Goal: Task Accomplishment & Management: Complete application form

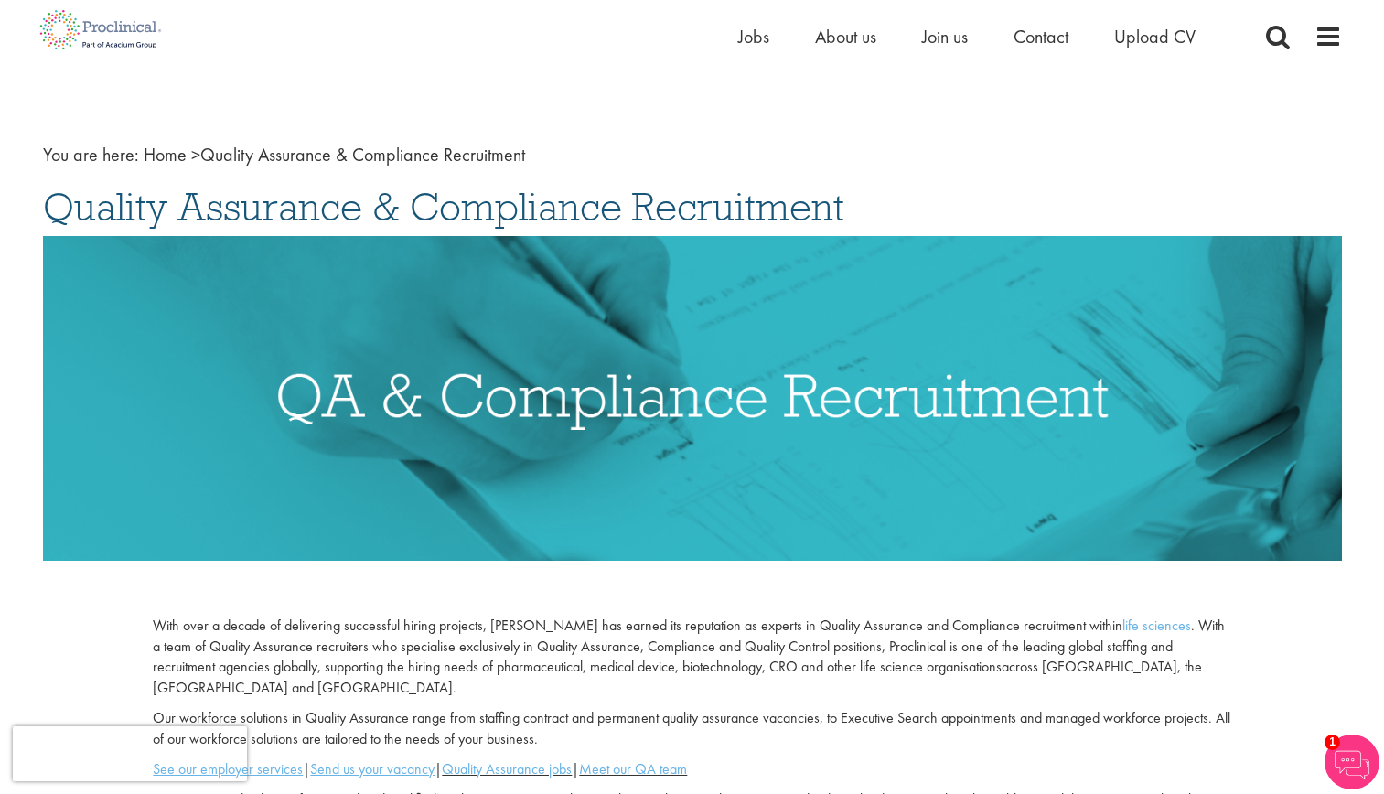
scroll to position [27, 0]
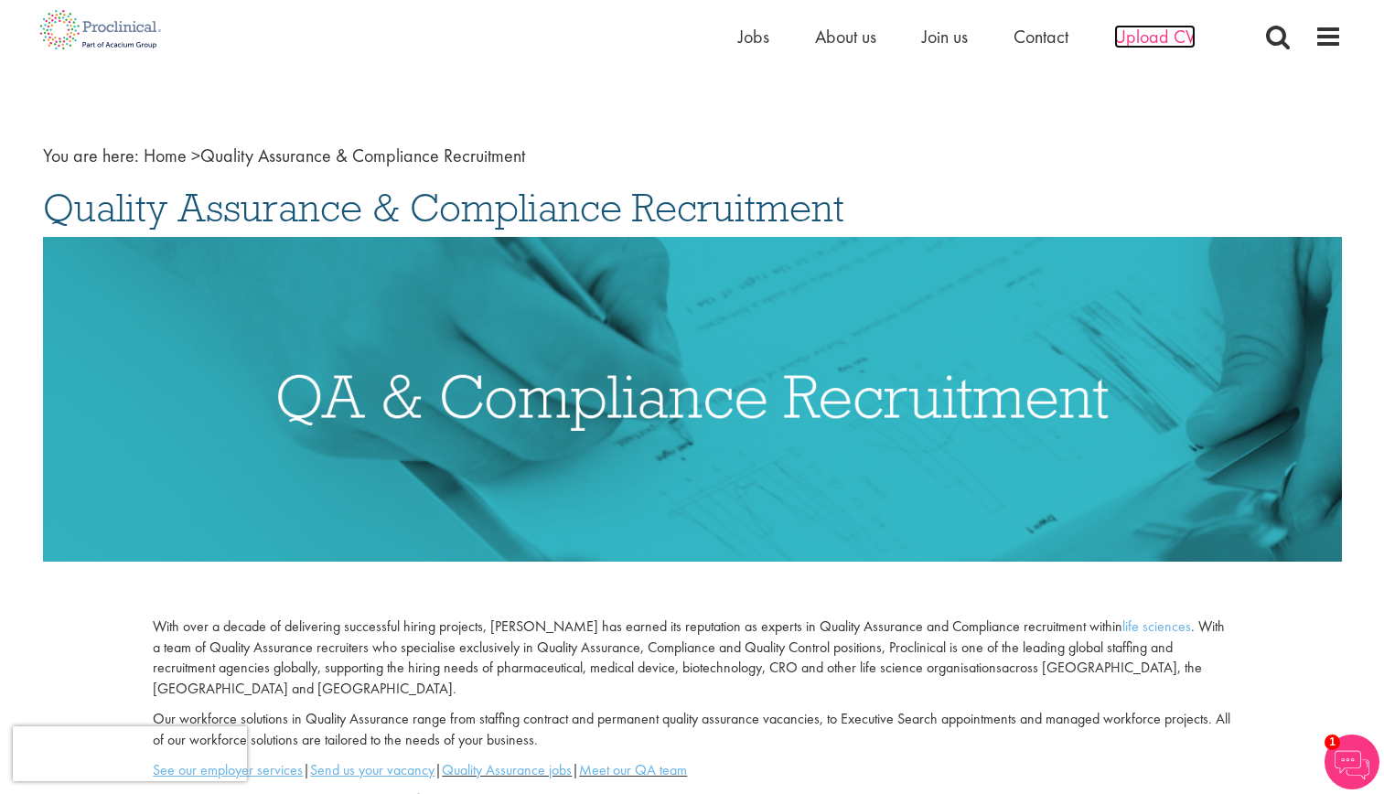
click at [1144, 29] on span "Upload CV" at bounding box center [1154, 37] width 81 height 24
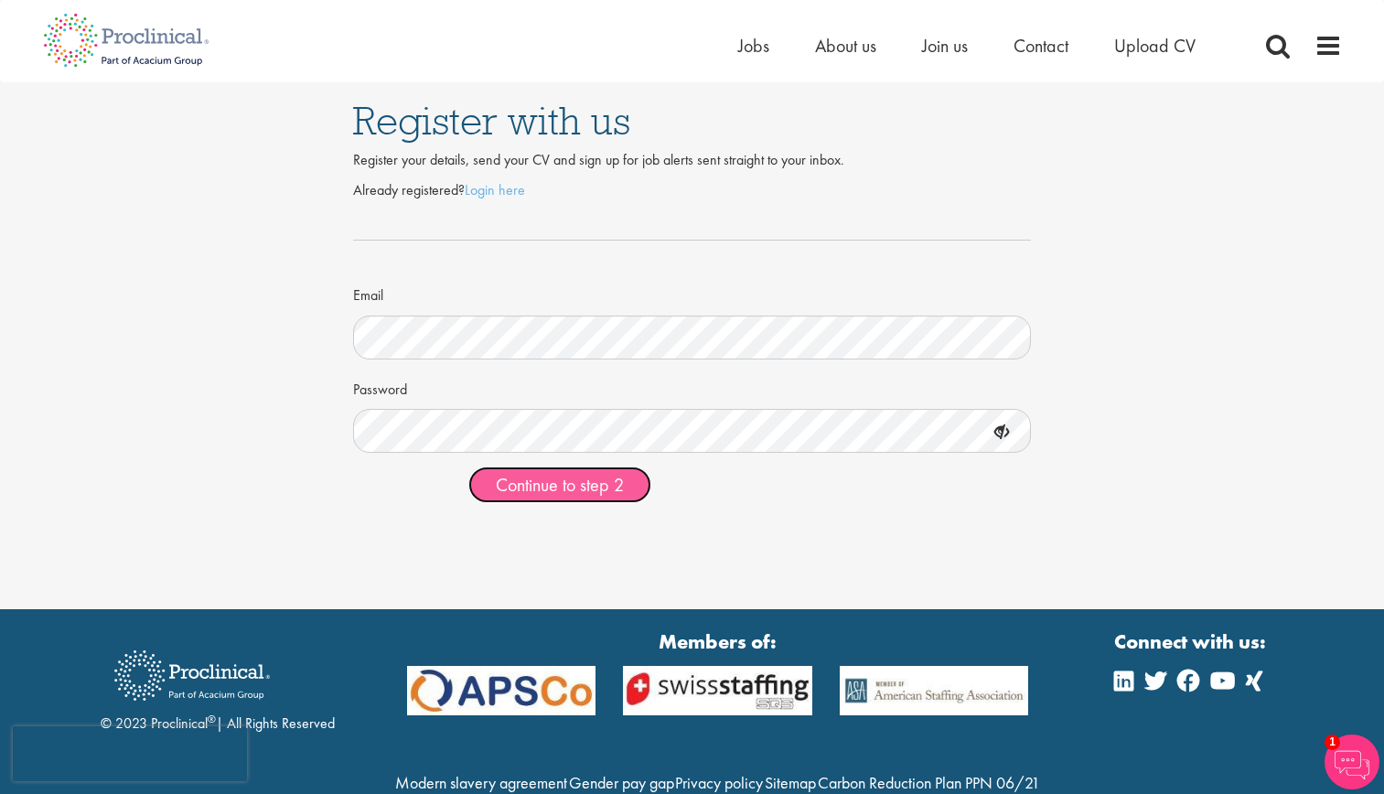
click at [562, 481] on span "Continue to step 2" at bounding box center [560, 485] width 128 height 24
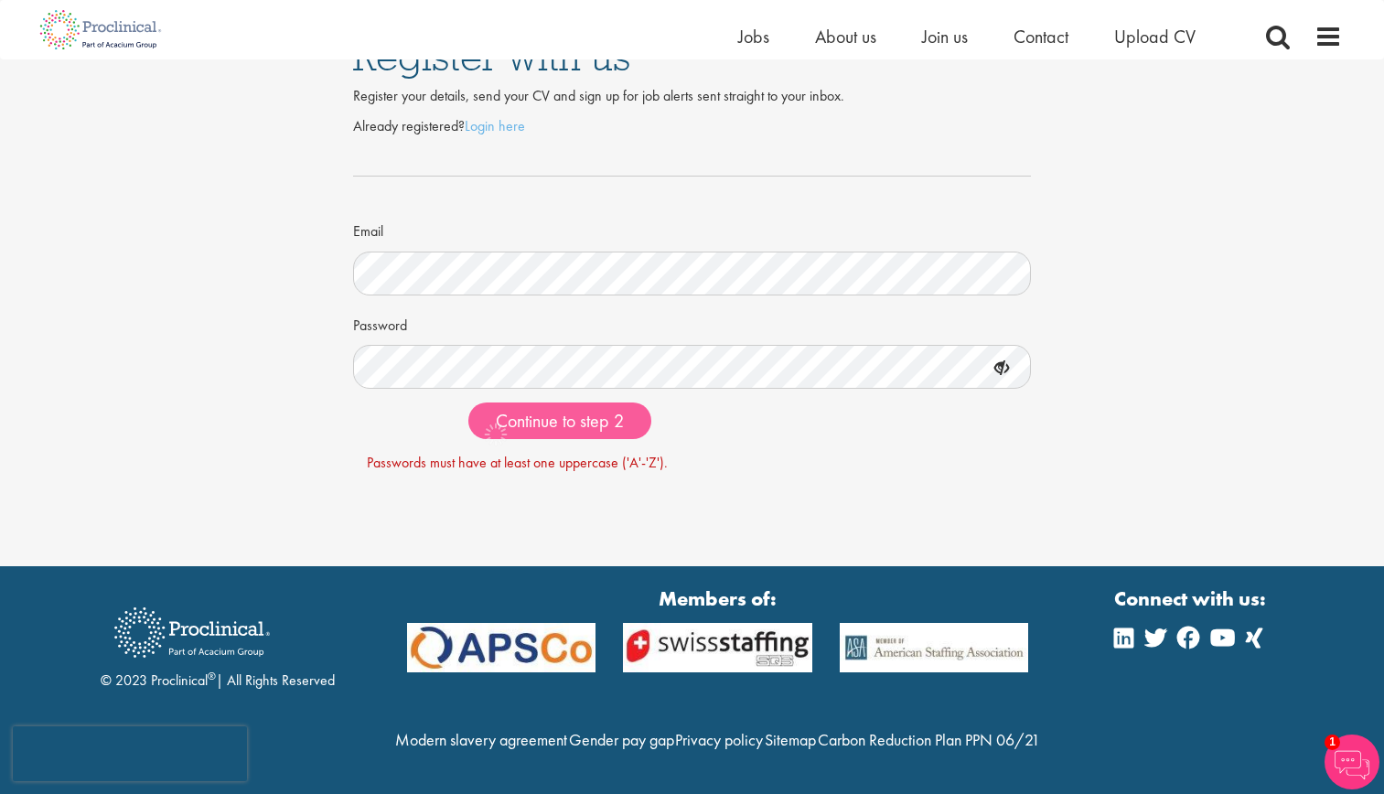
scroll to position [80, 0]
click at [576, 409] on span "Continue to step 2" at bounding box center [560, 421] width 128 height 24
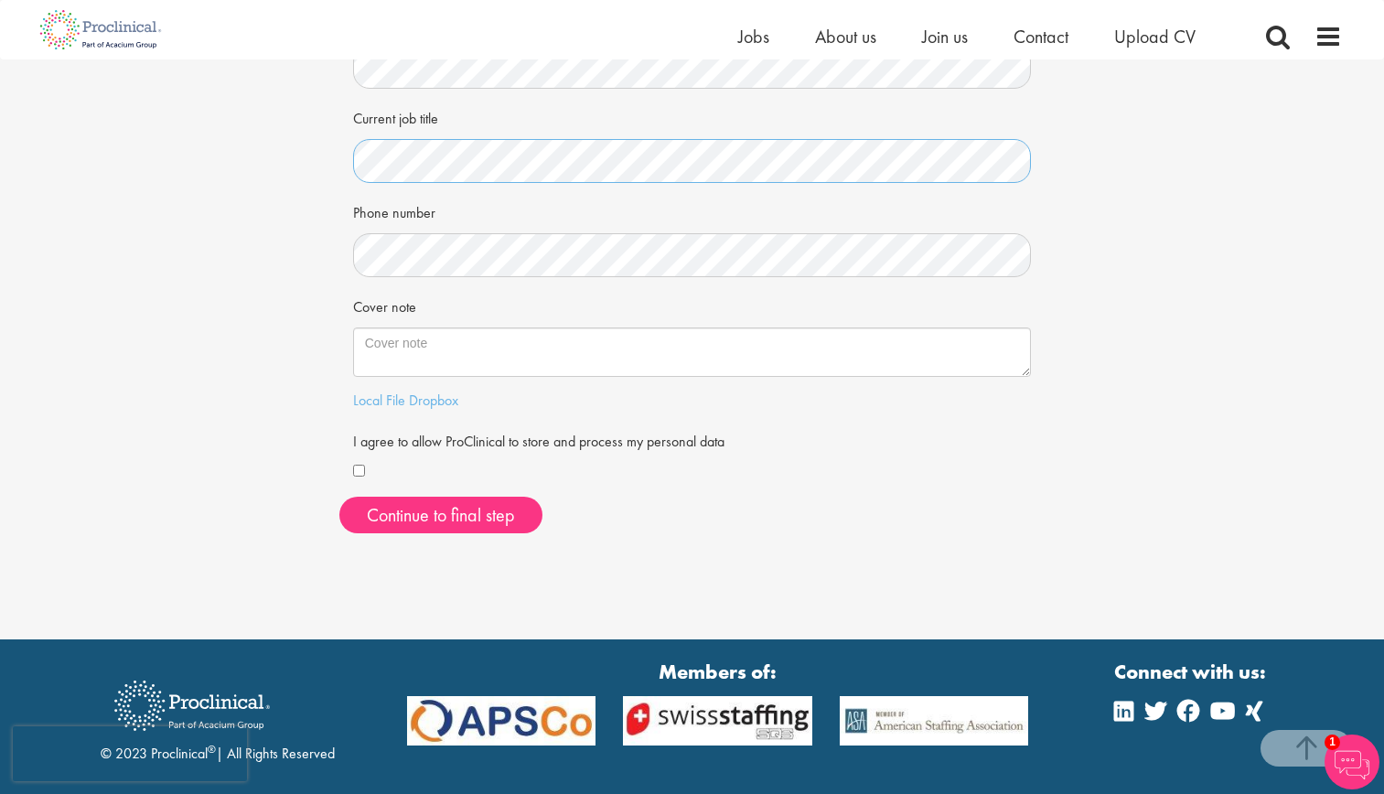
scroll to position [351, 0]
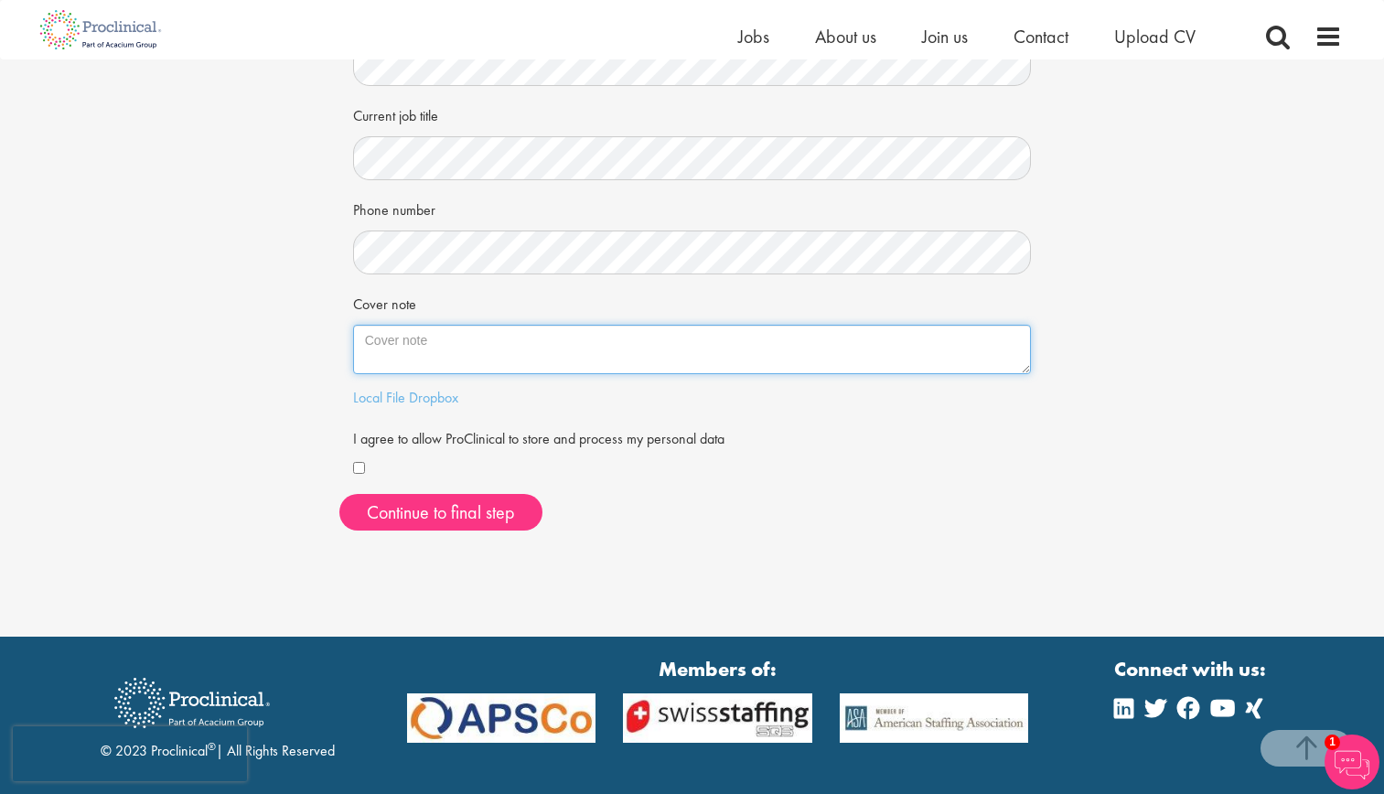
click at [489, 346] on textarea "Cover note" at bounding box center [692, 349] width 679 height 49
paste textarea "I am a Quality and Operations Manager with 5+ years of experience in FDA-regula…"
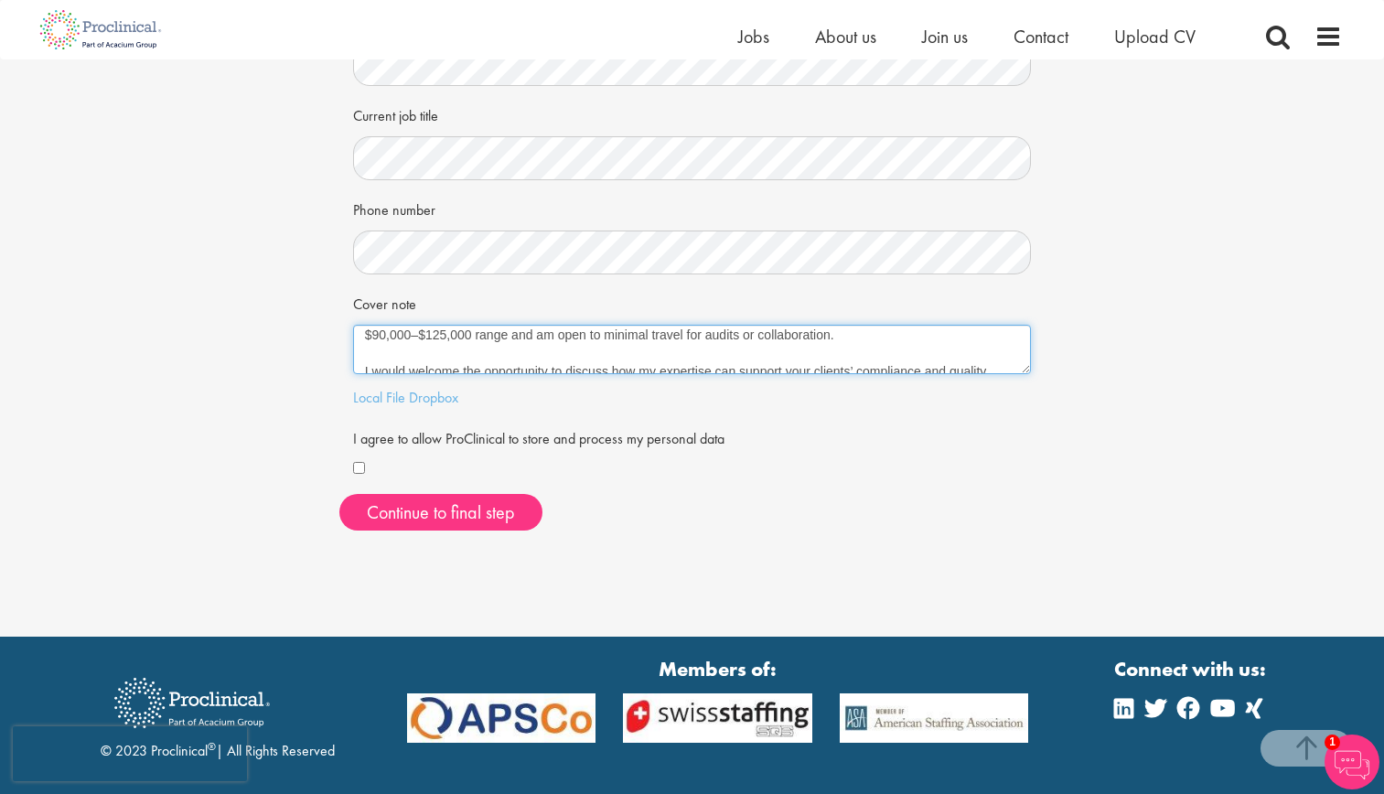
scroll to position [146, 0]
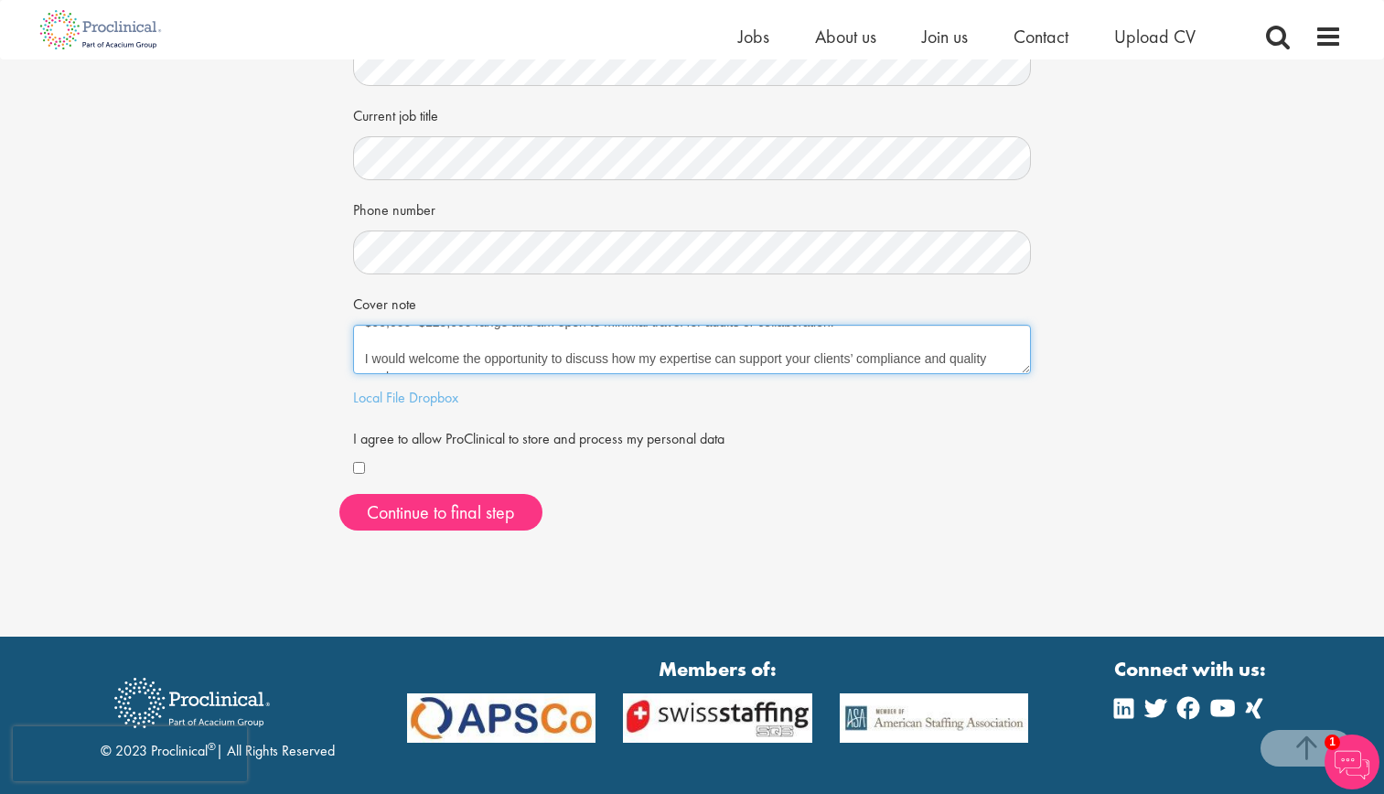
type textarea "I am a Quality and Operations Manager with 5+ years of experience in FDA-regula…"
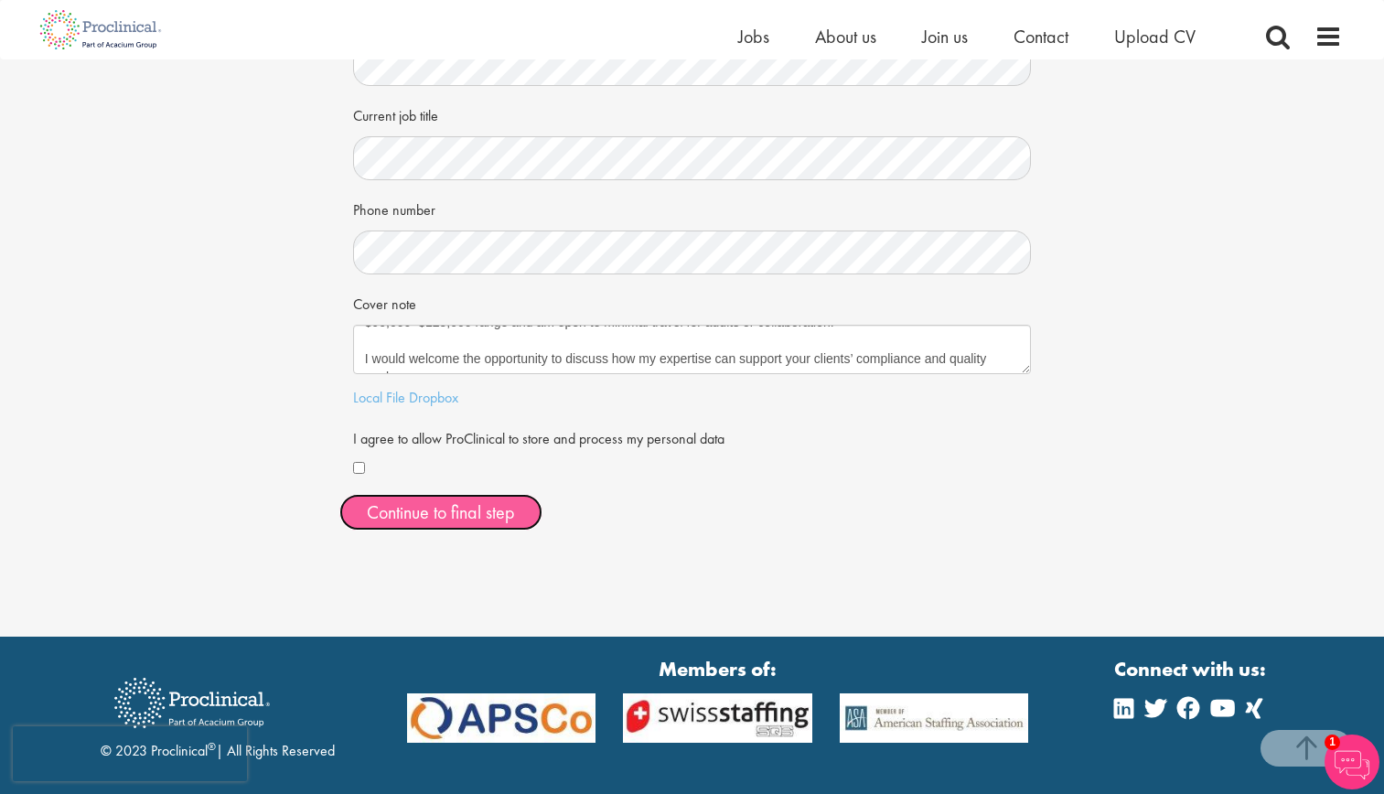
click at [401, 521] on button "Continue to final step" at bounding box center [440, 512] width 203 height 37
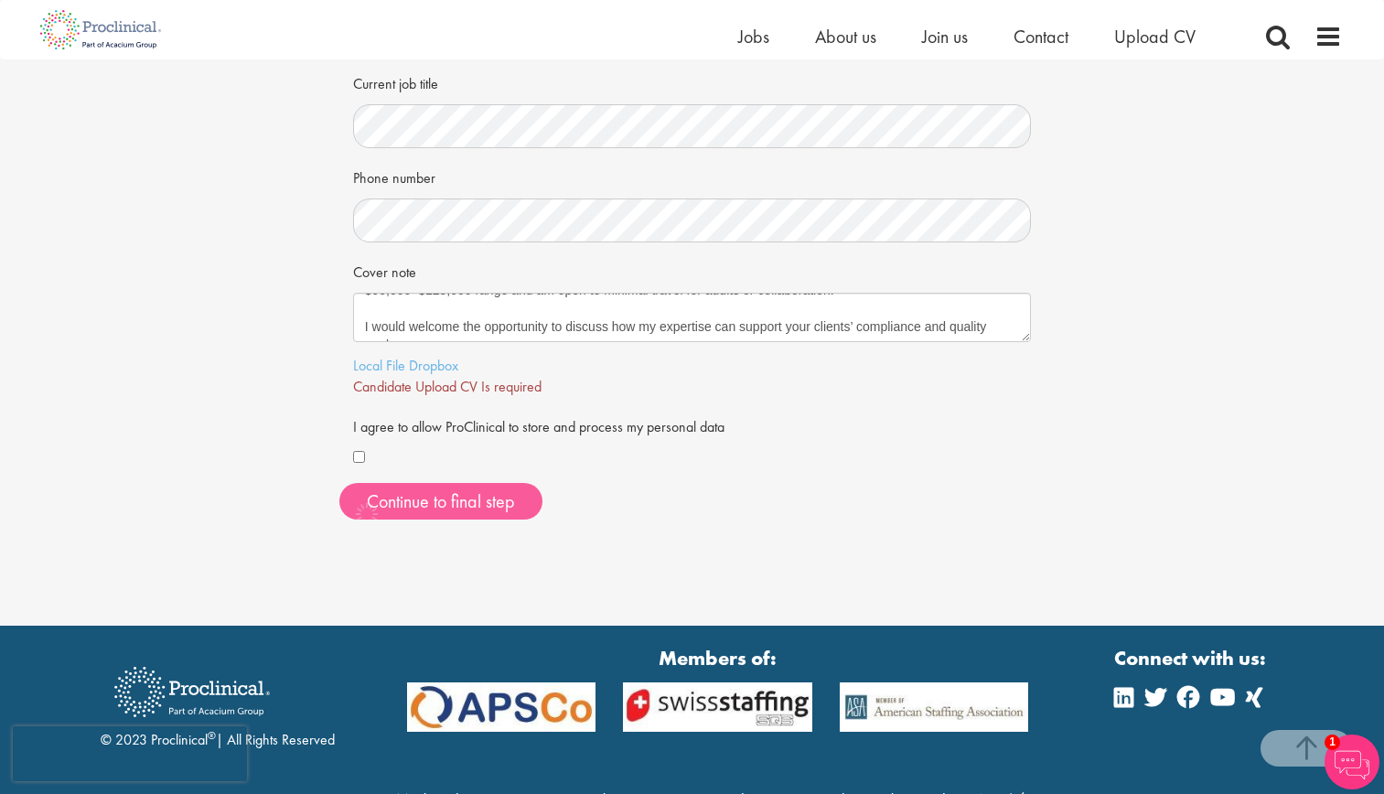
scroll to position [482, 0]
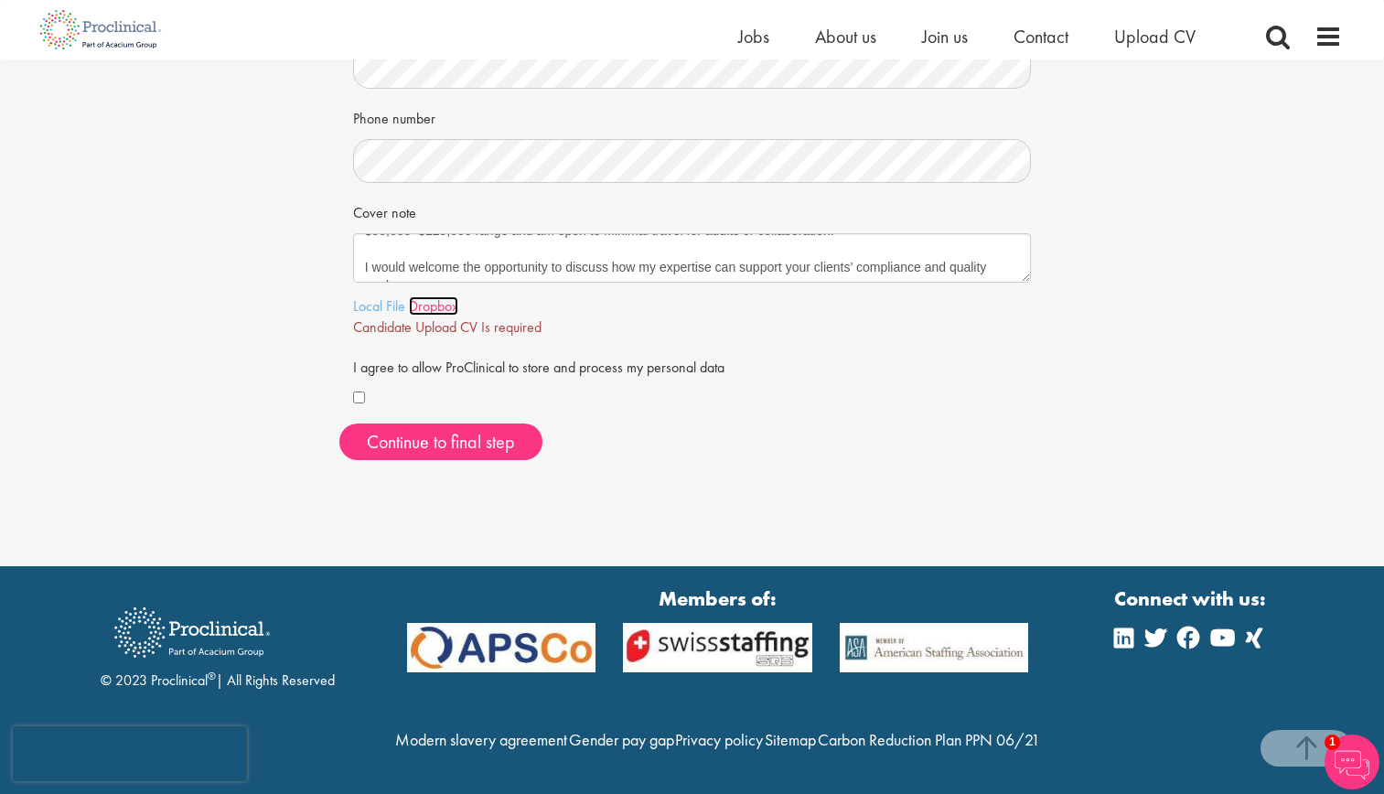
click at [410, 296] on link "Dropbox" at bounding box center [433, 305] width 49 height 19
click at [371, 296] on link "Local File" at bounding box center [379, 305] width 52 height 19
click at [449, 430] on span "Continue to final step" at bounding box center [441, 442] width 148 height 24
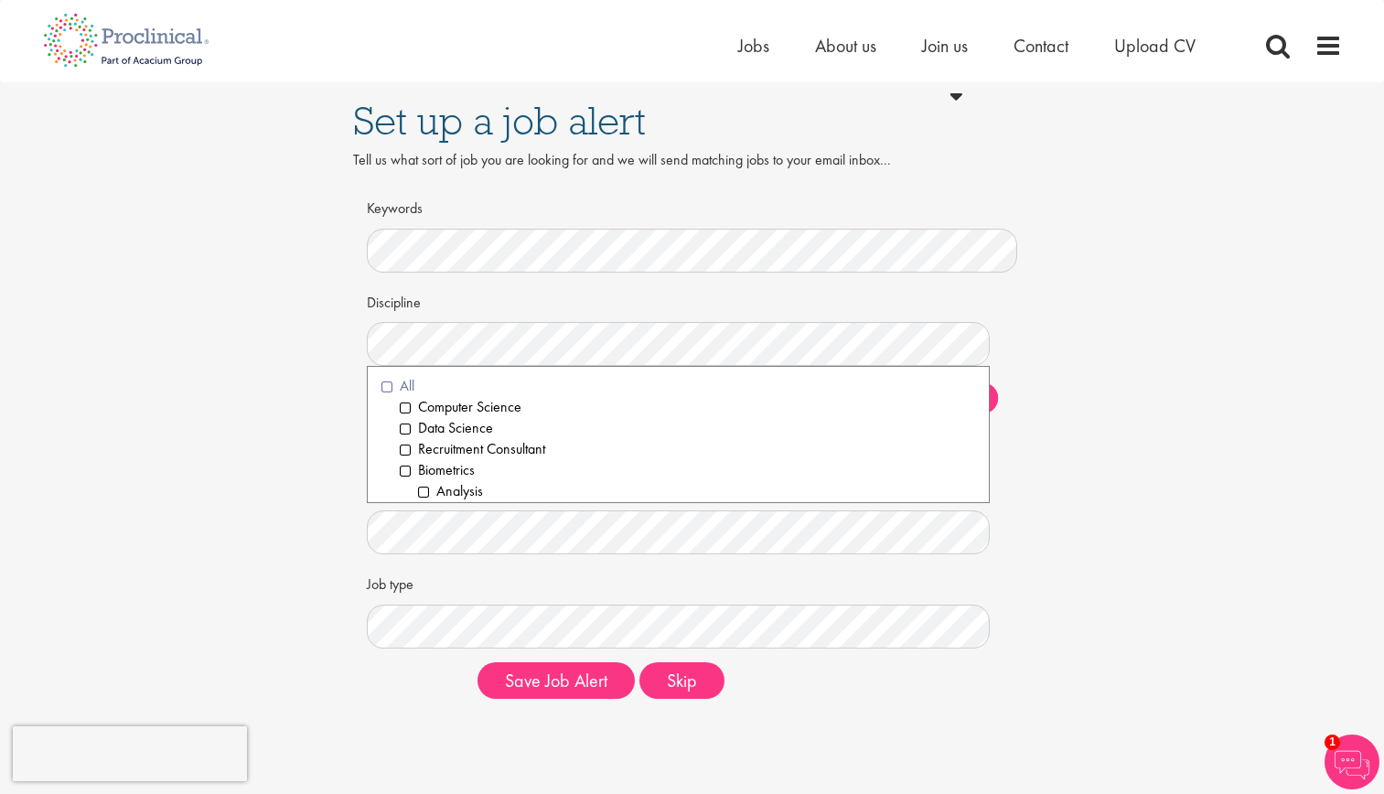
click at [386, 386] on li "All" at bounding box center [678, 386] width 594 height 21
click at [339, 389] on div "Set up a job alert Tell us what sort of job you are looking for and we will sen…" at bounding box center [692, 397] width 706 height 631
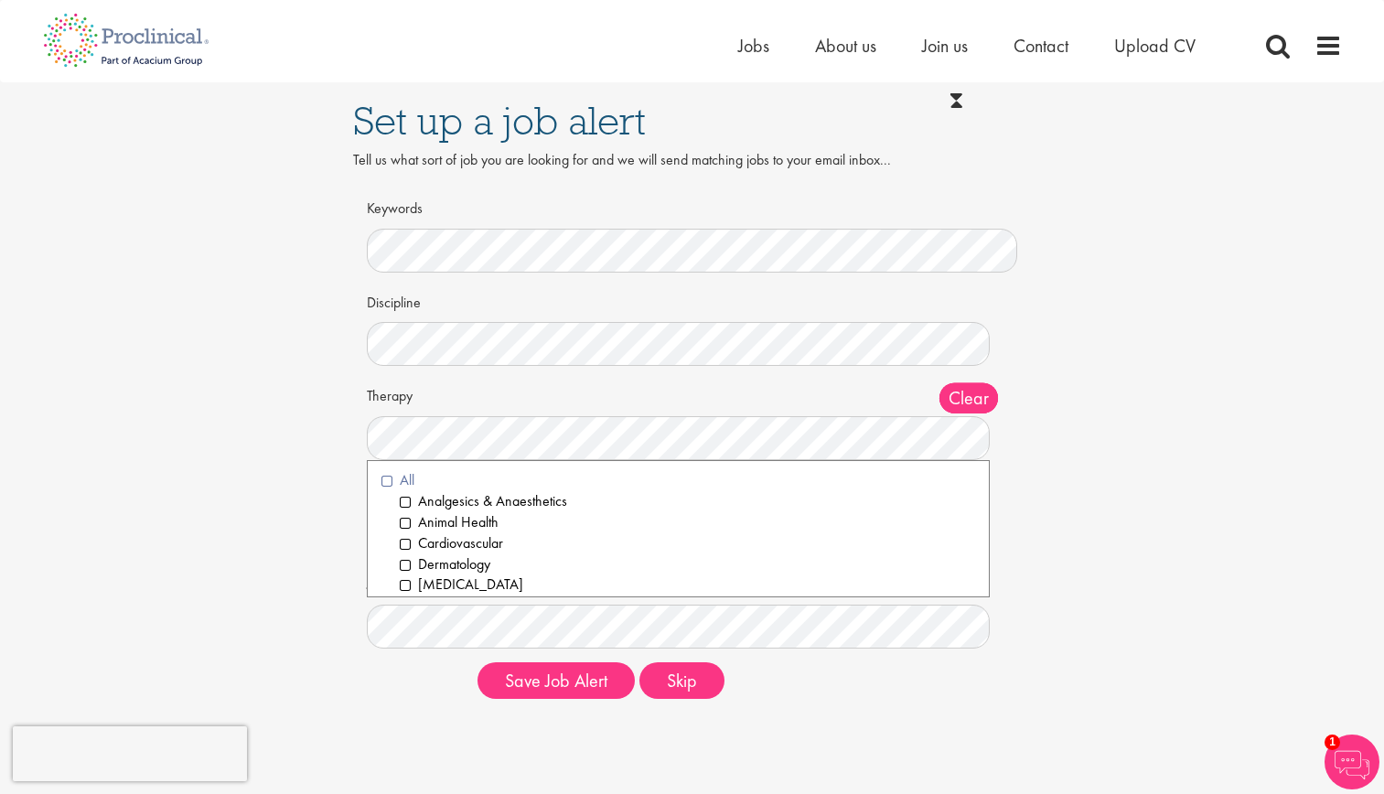
click at [385, 484] on li "All" at bounding box center [678, 480] width 594 height 21
click at [295, 497] on div "Set up a job alert Tell us what sort of job you are looking for and we will sen…" at bounding box center [691, 397] width 1411 height 631
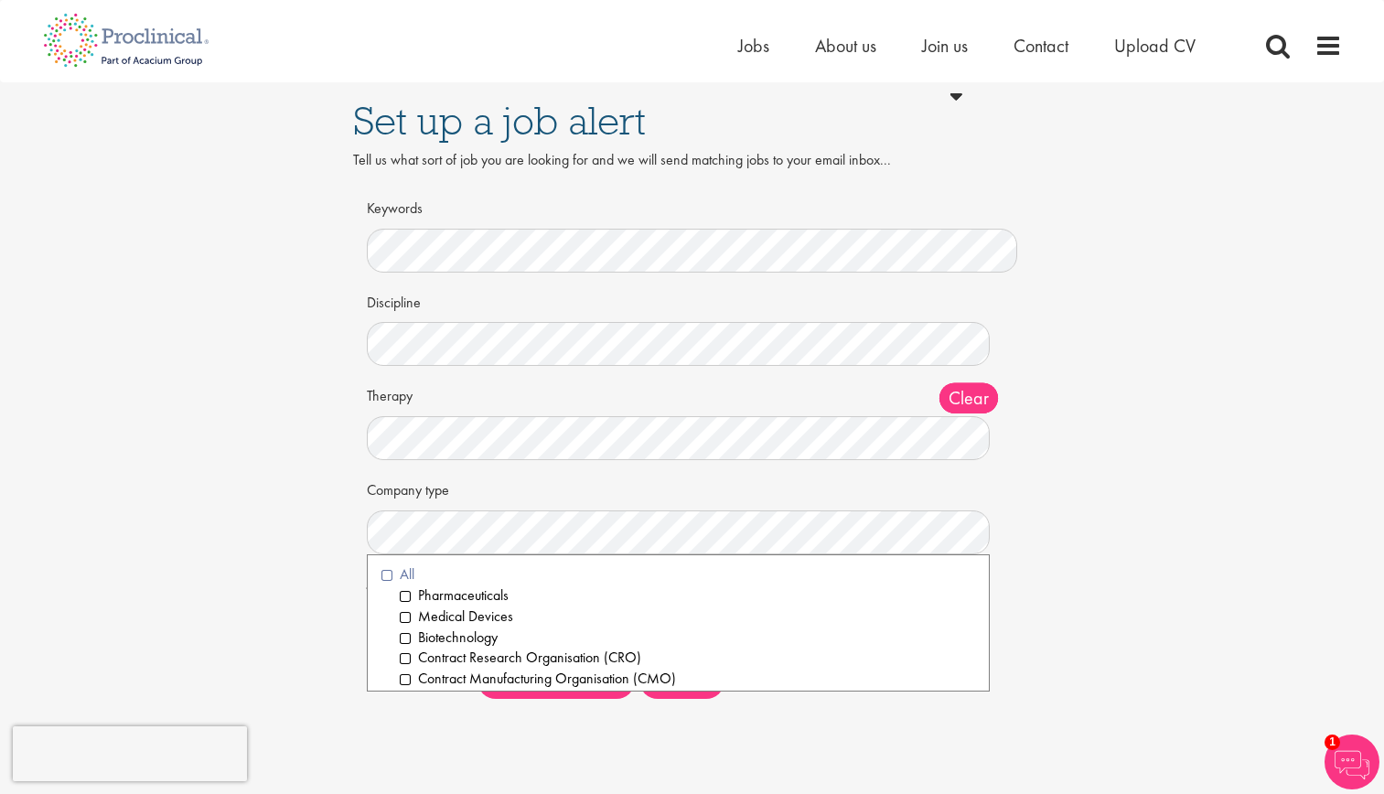
click at [390, 573] on li "All" at bounding box center [678, 574] width 594 height 21
click at [321, 562] on div "Set up a job alert Tell us what sort of job you are looking for and we will sen…" at bounding box center [691, 397] width 1411 height 631
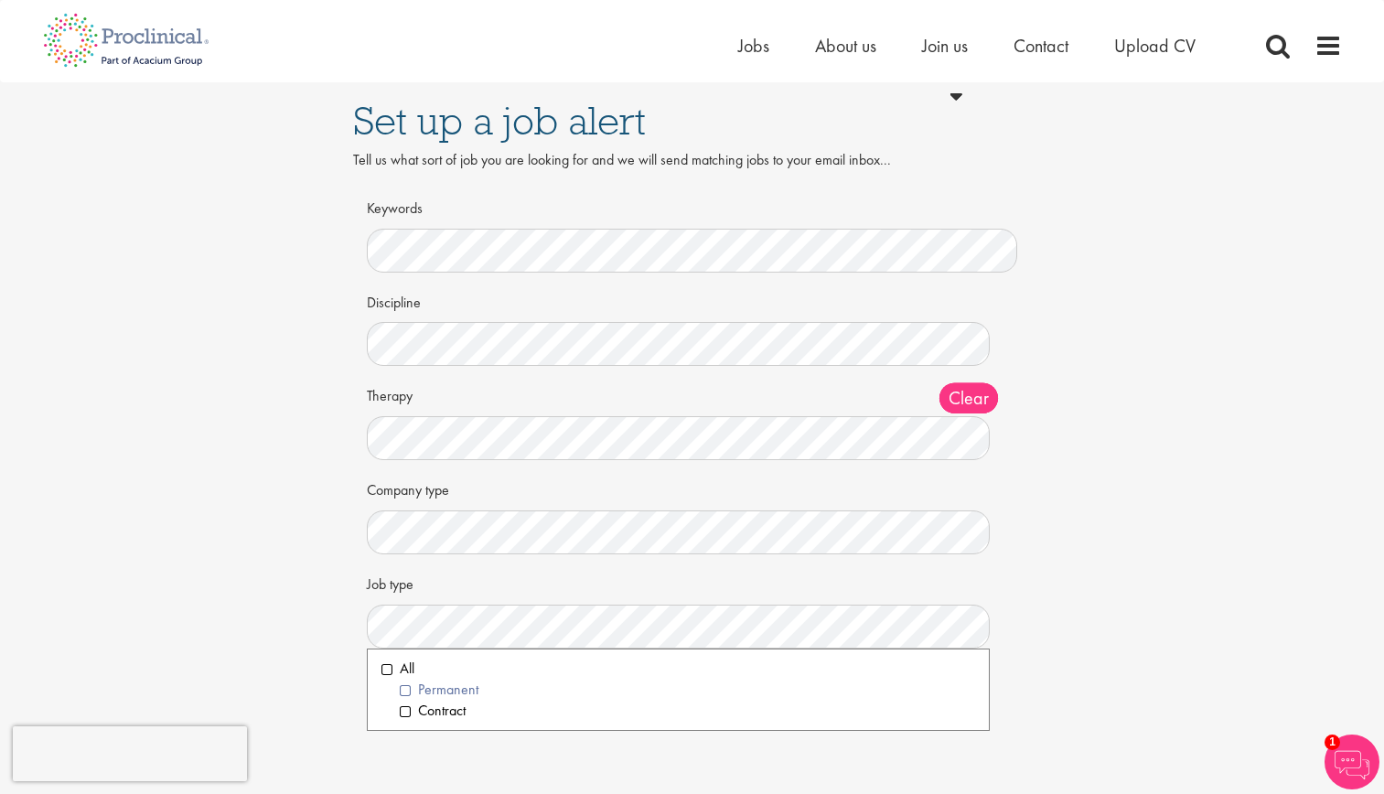
click at [400, 690] on li "Permanent" at bounding box center [688, 689] width 576 height 21
click at [291, 681] on div "Set up a job alert Tell us what sort of job you are looking for and we will sen…" at bounding box center [691, 397] width 1411 height 631
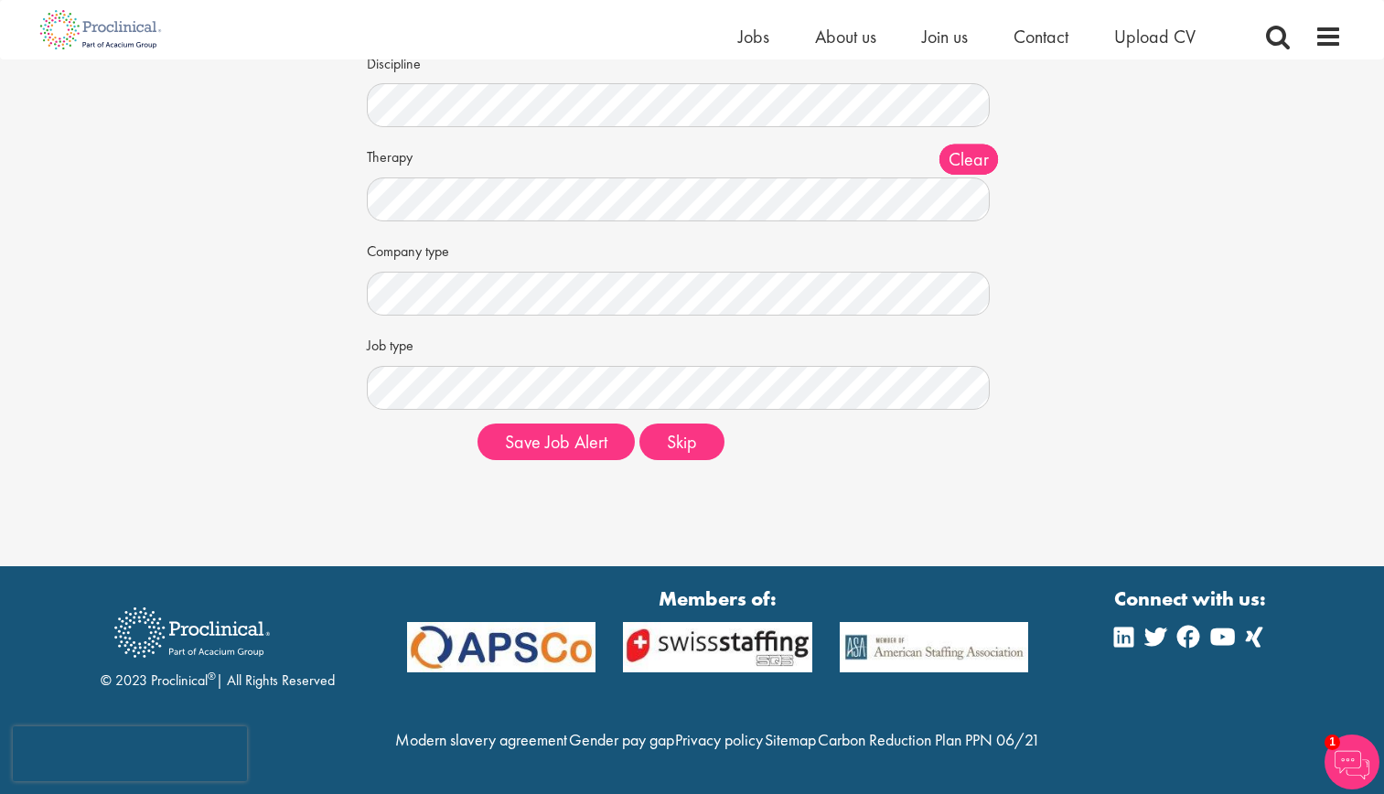
scroll to position [255, 0]
click at [544, 423] on button "Save Job Alert" at bounding box center [555, 441] width 157 height 37
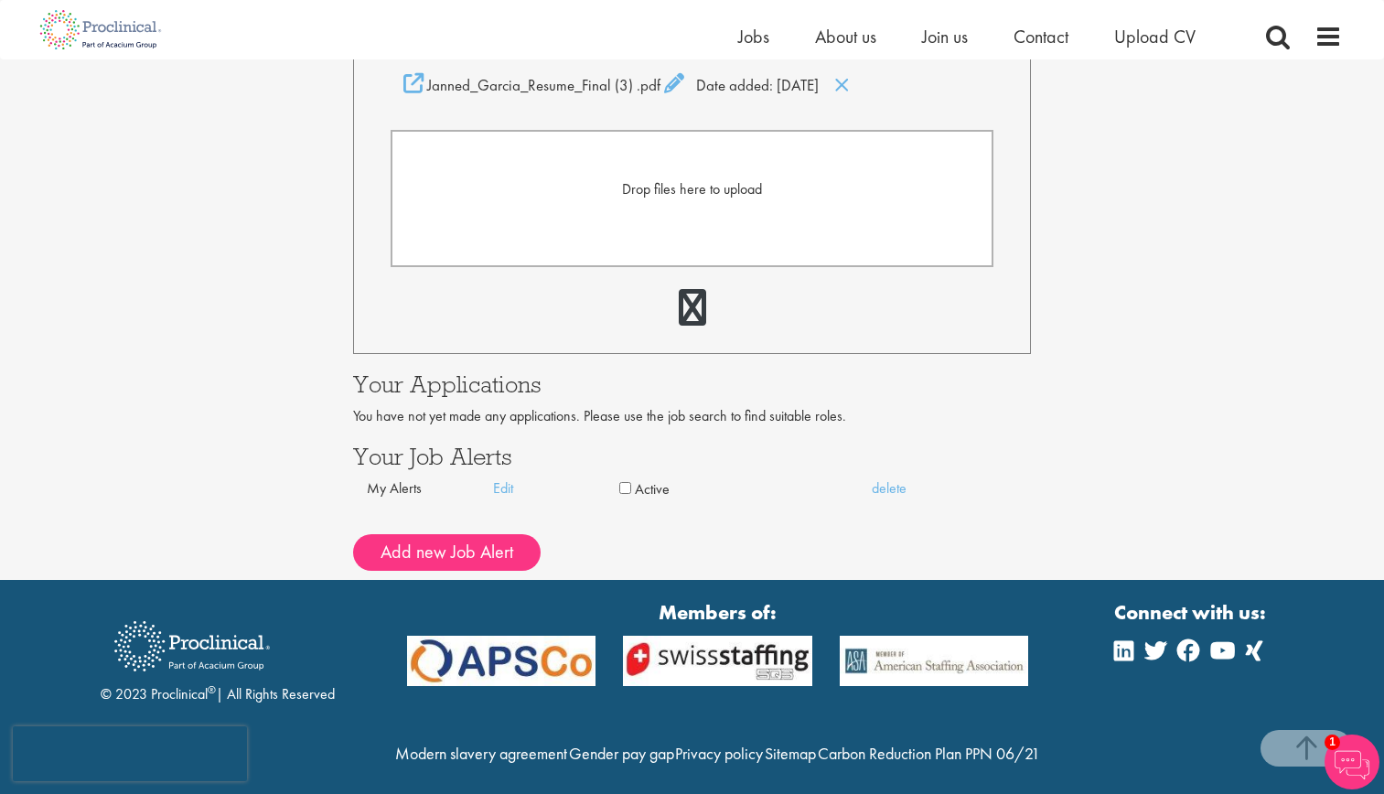
scroll to position [497, 0]
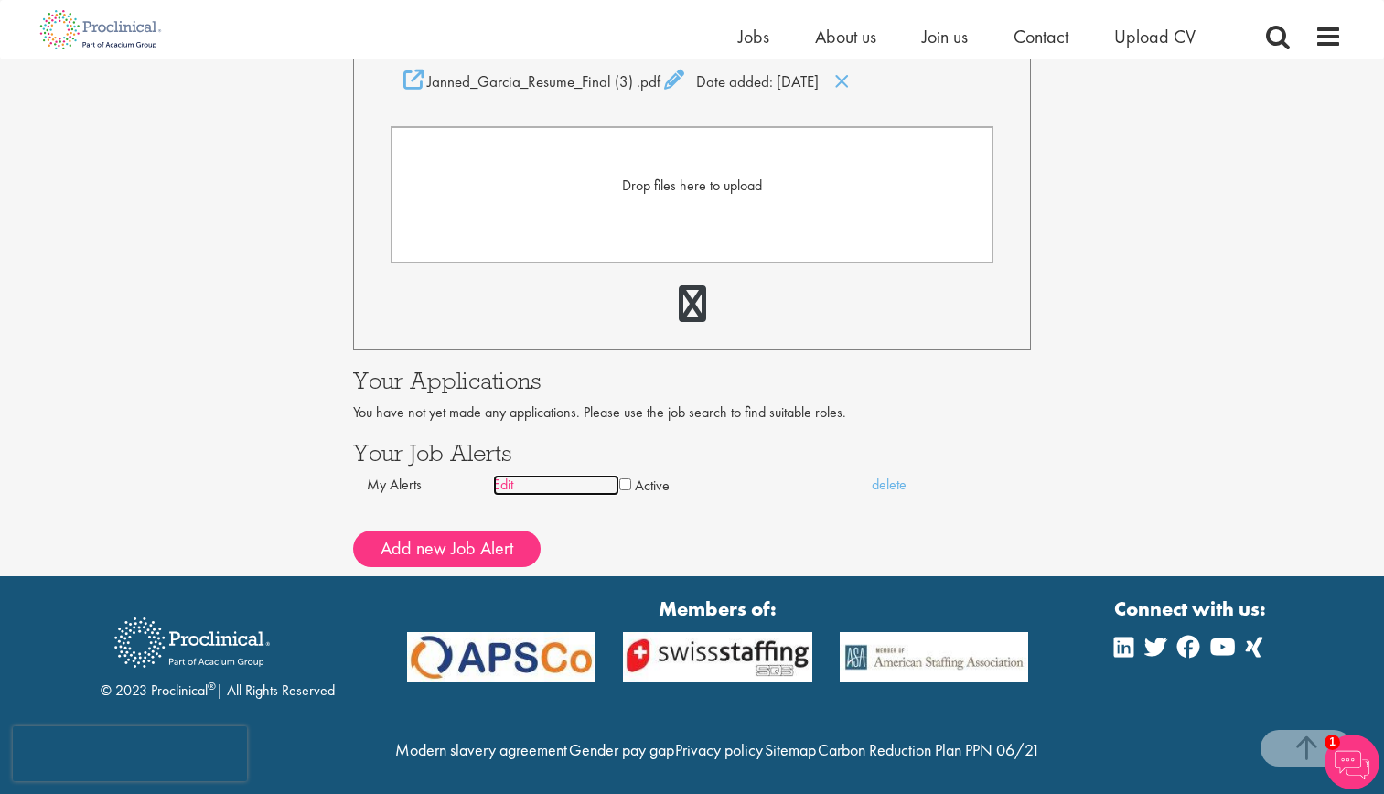
click at [503, 478] on link "Edit" at bounding box center [556, 485] width 126 height 21
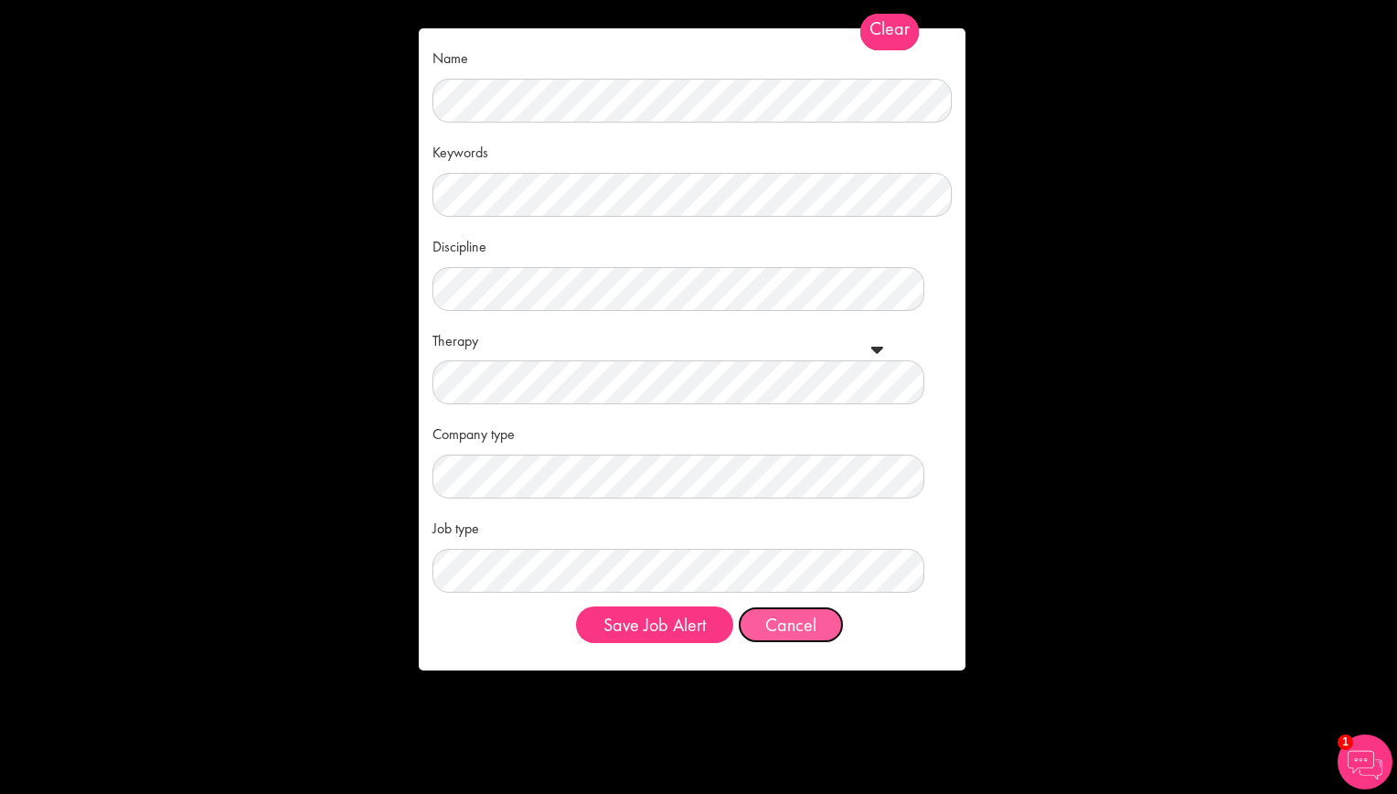
click at [812, 630] on button "Cancel" at bounding box center [791, 624] width 106 height 37
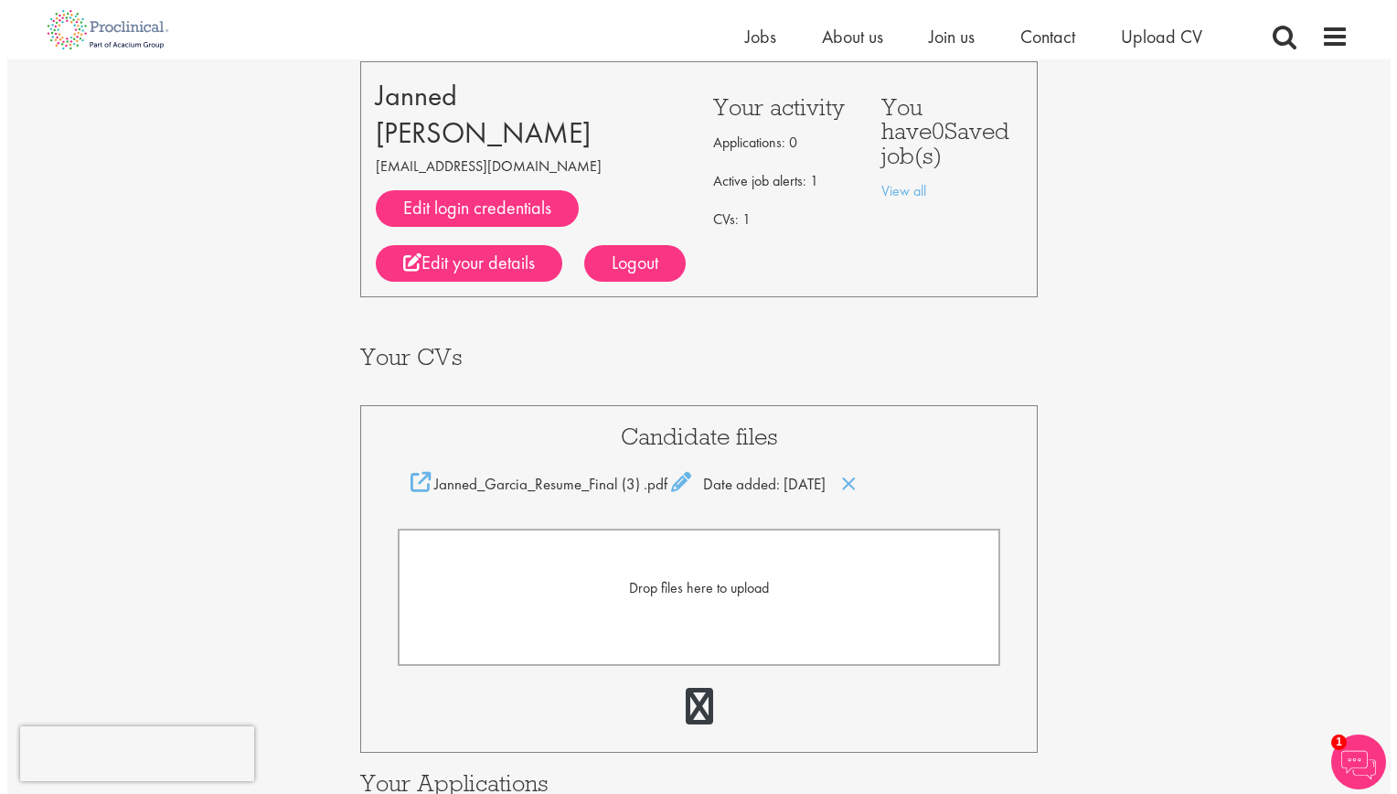
scroll to position [0, 0]
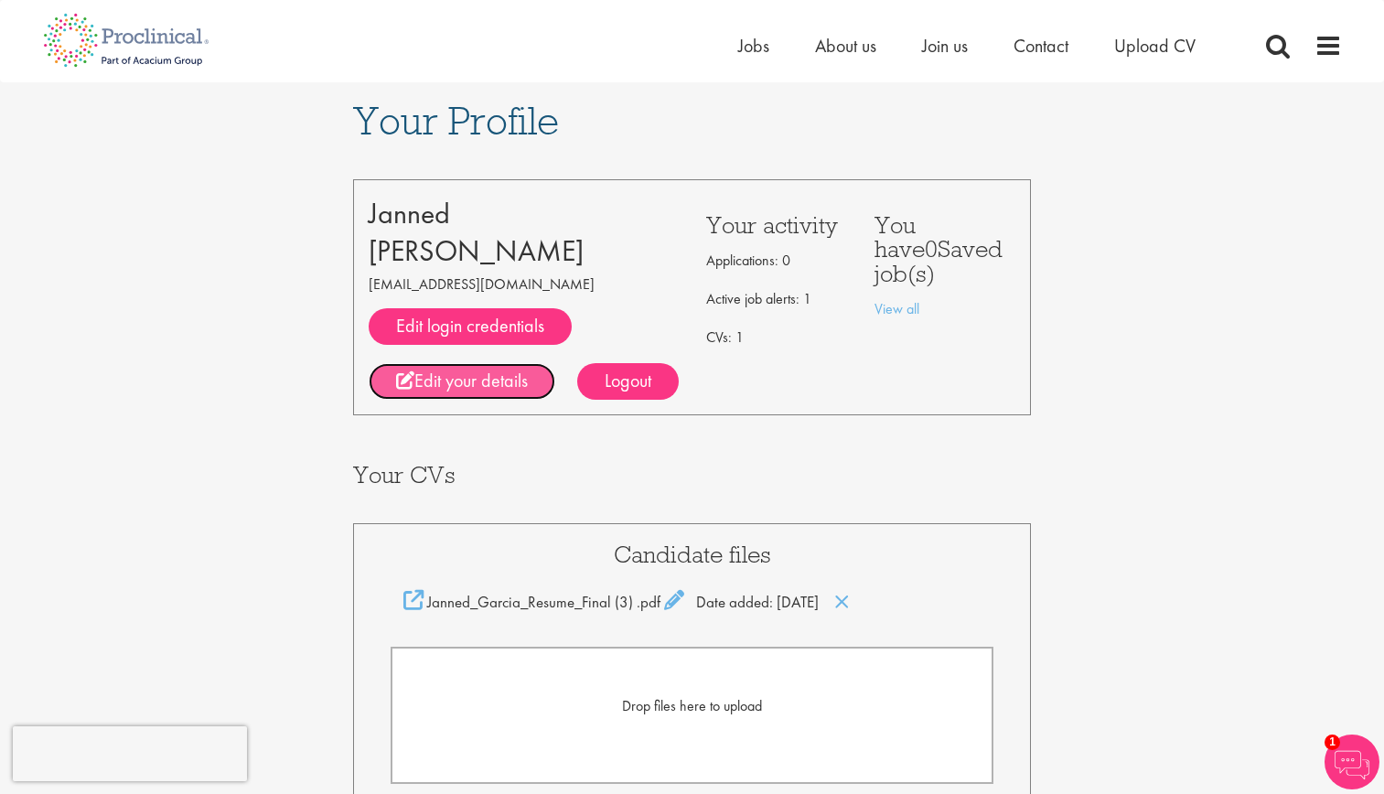
click at [497, 390] on link "Edit your details" at bounding box center [462, 381] width 187 height 37
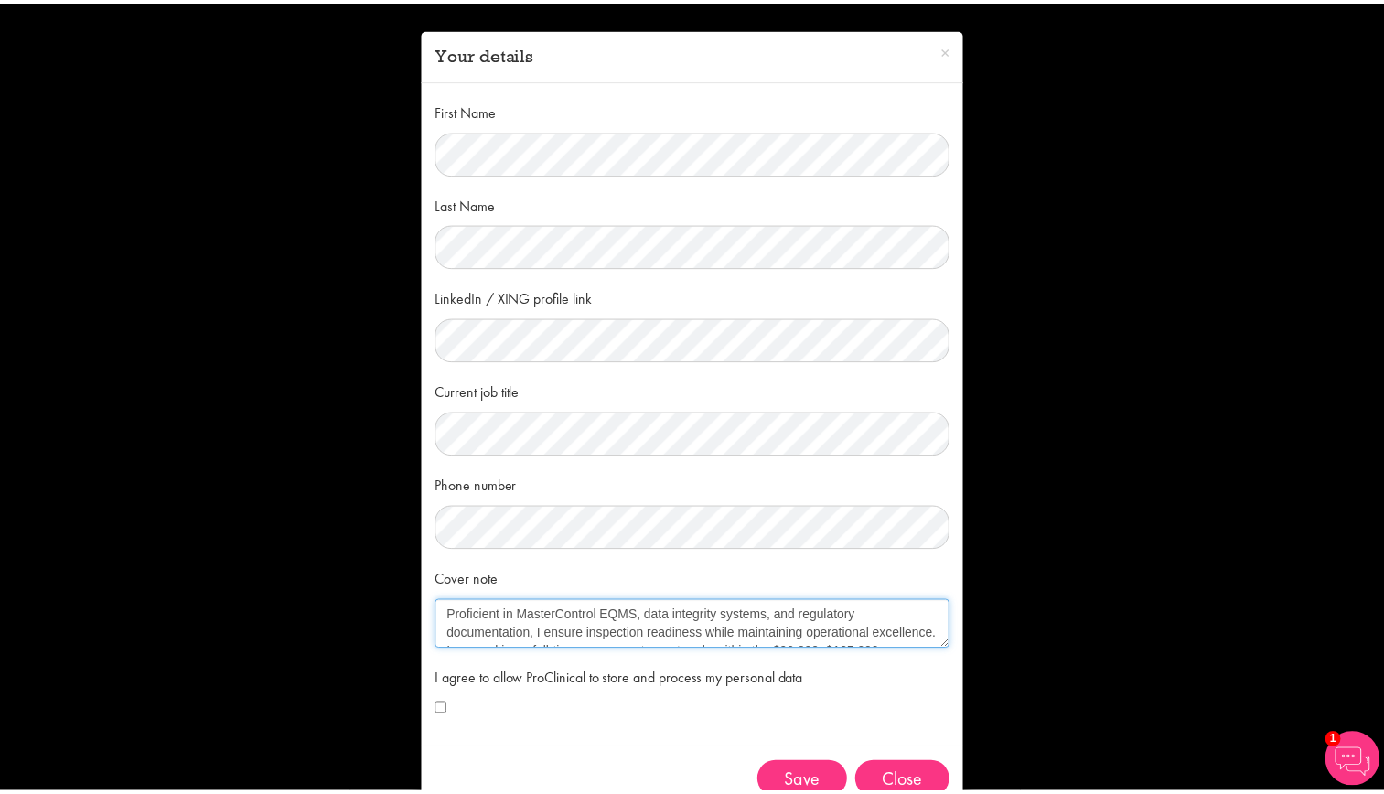
scroll to position [146, 0]
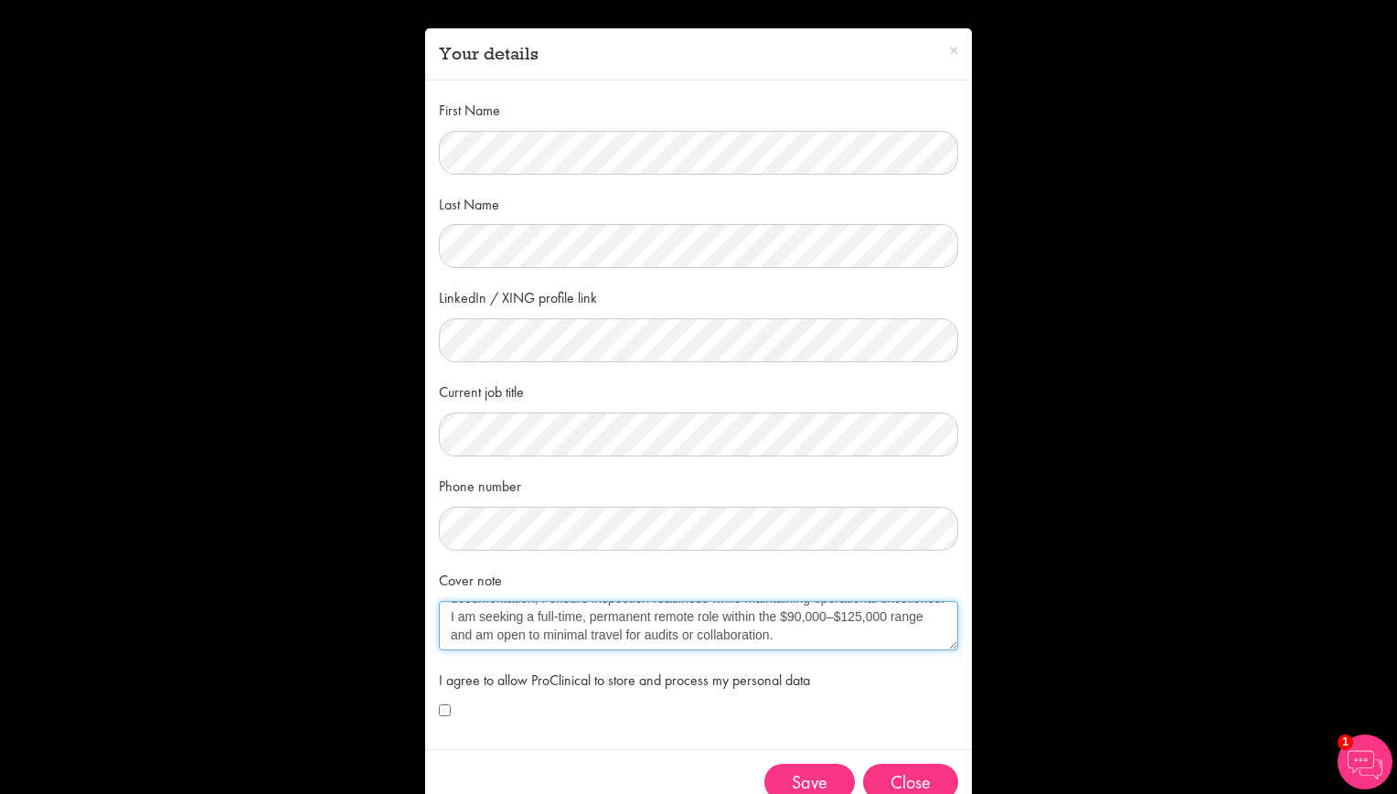
click at [719, 635] on textarea "I am a Quality and Operations Manager with 5+ years of experience in FDA-regula…" at bounding box center [698, 625] width 519 height 49
type textarea "I am a Quality and Operations Manager with 5+ years of experience in FDA-regula…"
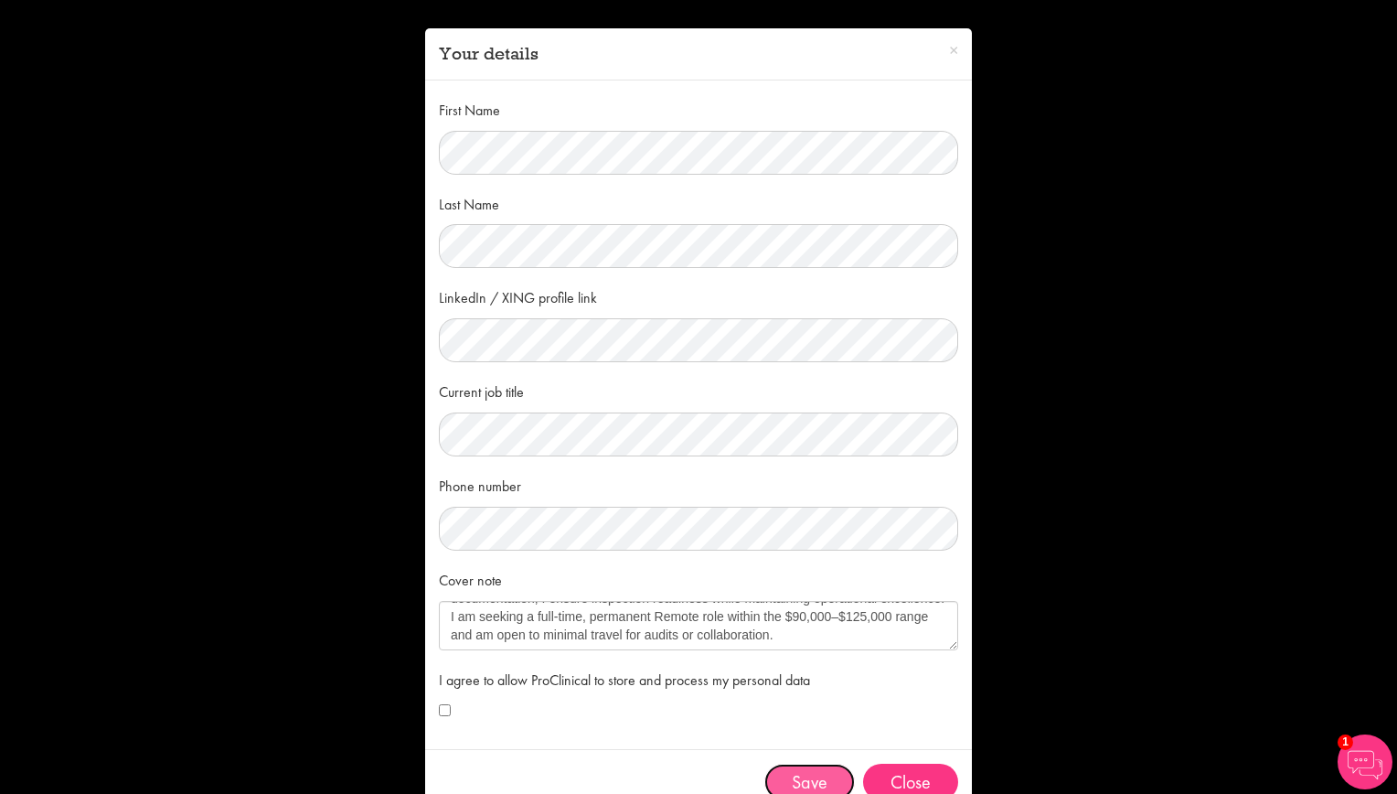
click at [803, 768] on button "Save" at bounding box center [809, 782] width 91 height 37
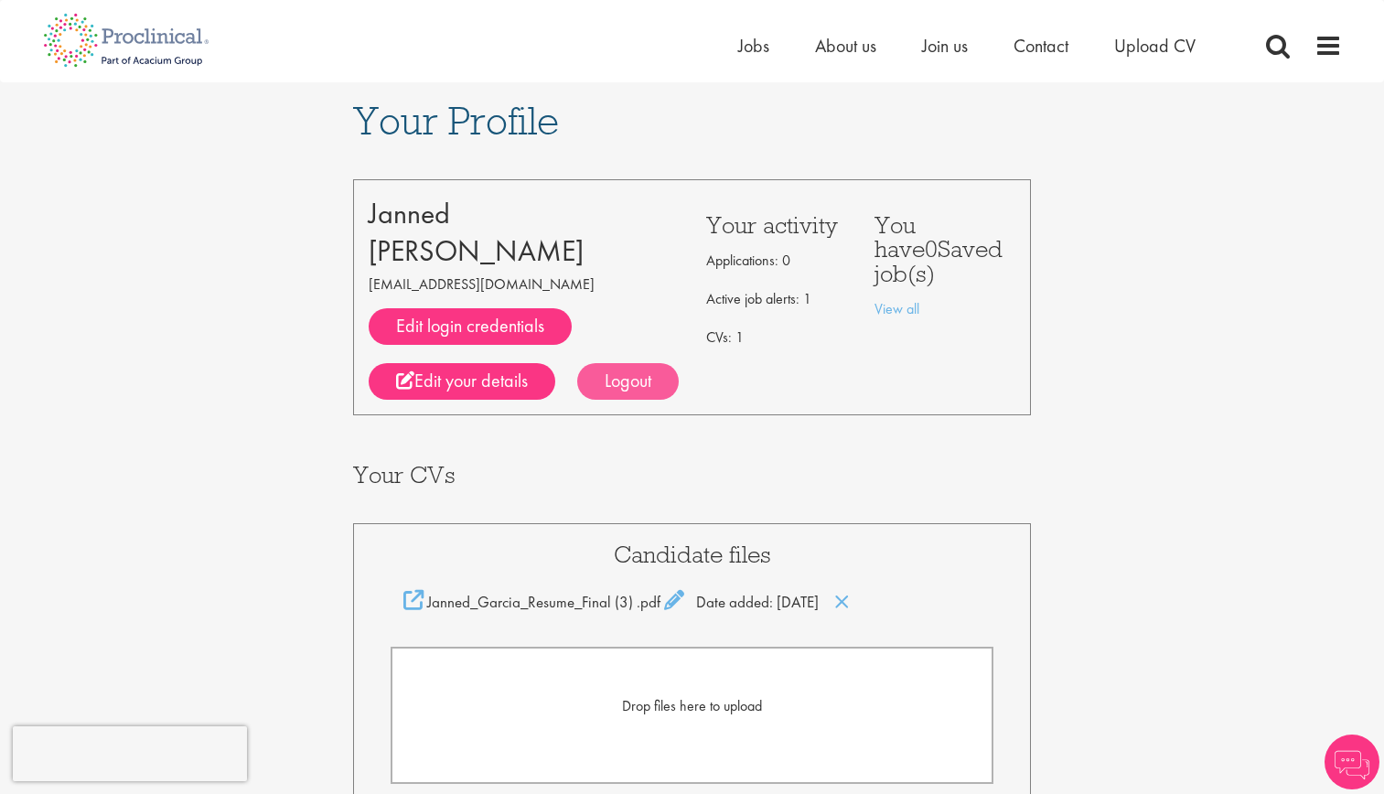
click at [621, 372] on div "Logout" at bounding box center [628, 381] width 102 height 37
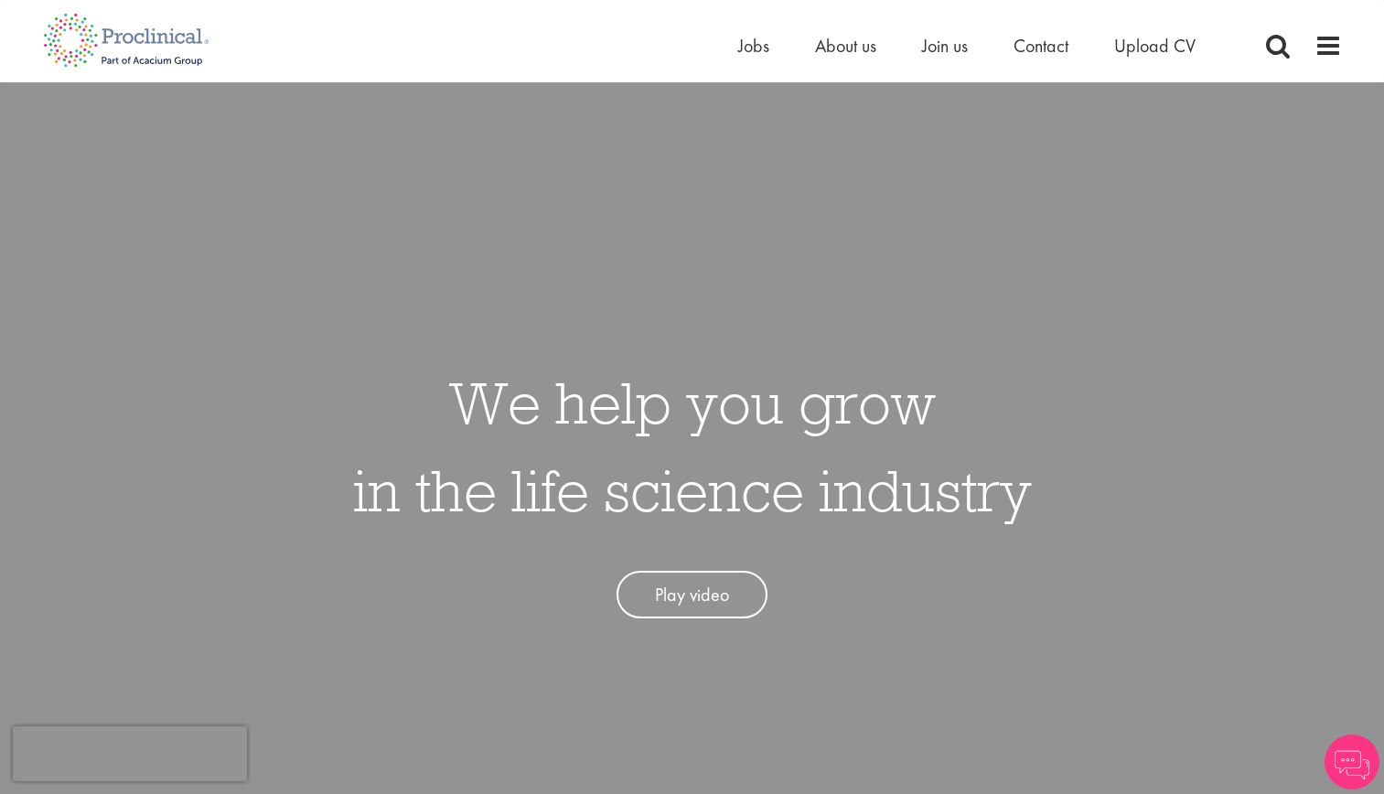
click at [273, 251] on div "We help you grow in the life science industry Play video" at bounding box center [691, 479] width 1411 height 794
